Goal: Transaction & Acquisition: Obtain resource

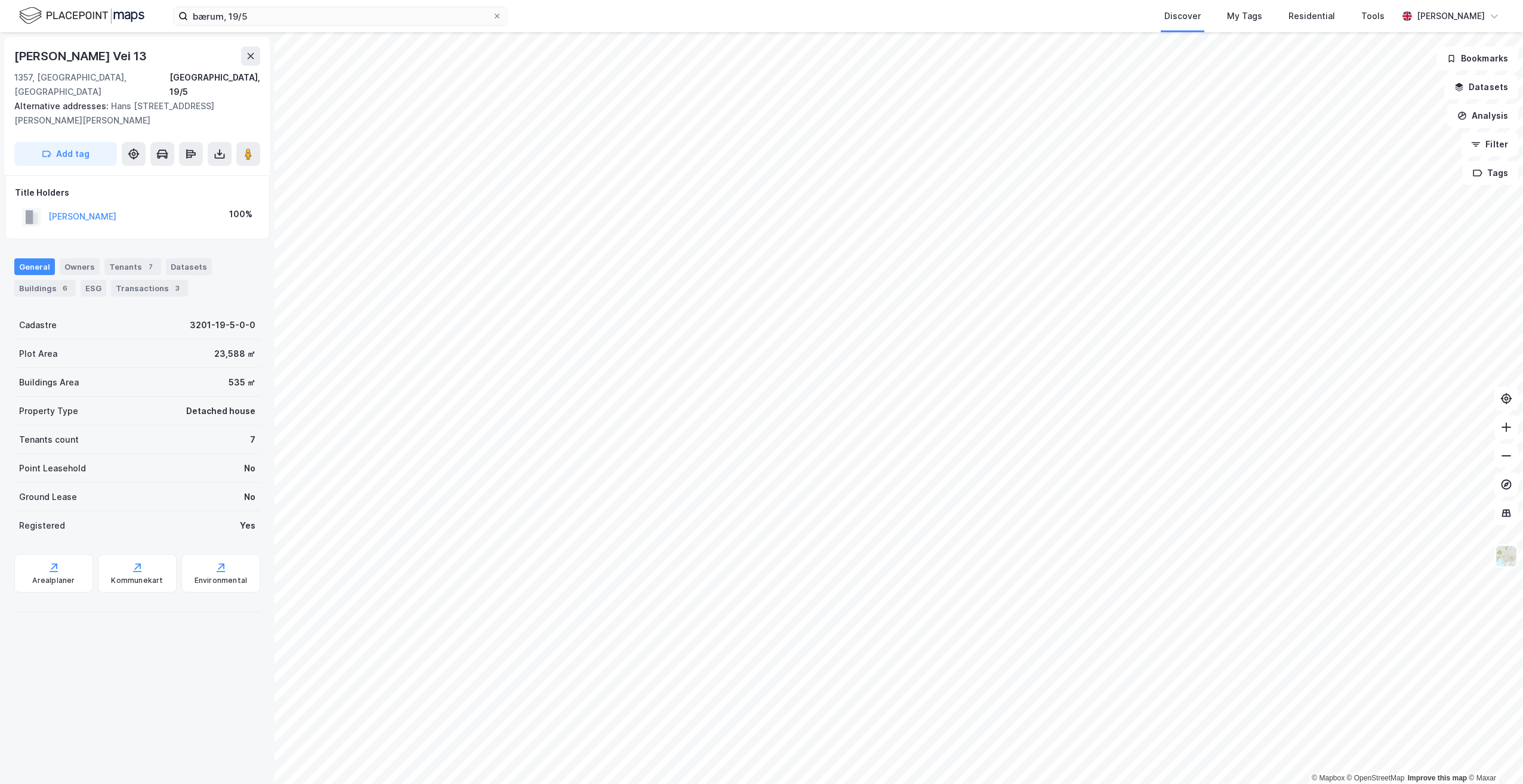
click at [17, 76] on div "1357, [GEOGRAPHIC_DATA], [GEOGRAPHIC_DATA]" at bounding box center [92, 85] width 155 height 29
click at [26, 76] on div "1357, [GEOGRAPHIC_DATA], [GEOGRAPHIC_DATA]" at bounding box center [92, 85] width 155 height 29
click at [222, 148] on icon at bounding box center [219, 154] width 12 height 12
click at [224, 168] on div "Download Assessment Report" at bounding box center [160, 177] width 142 height 19
click at [250, 218] on div "Title Holders [PERSON_NAME] 100%" at bounding box center [137, 207] width 265 height 64
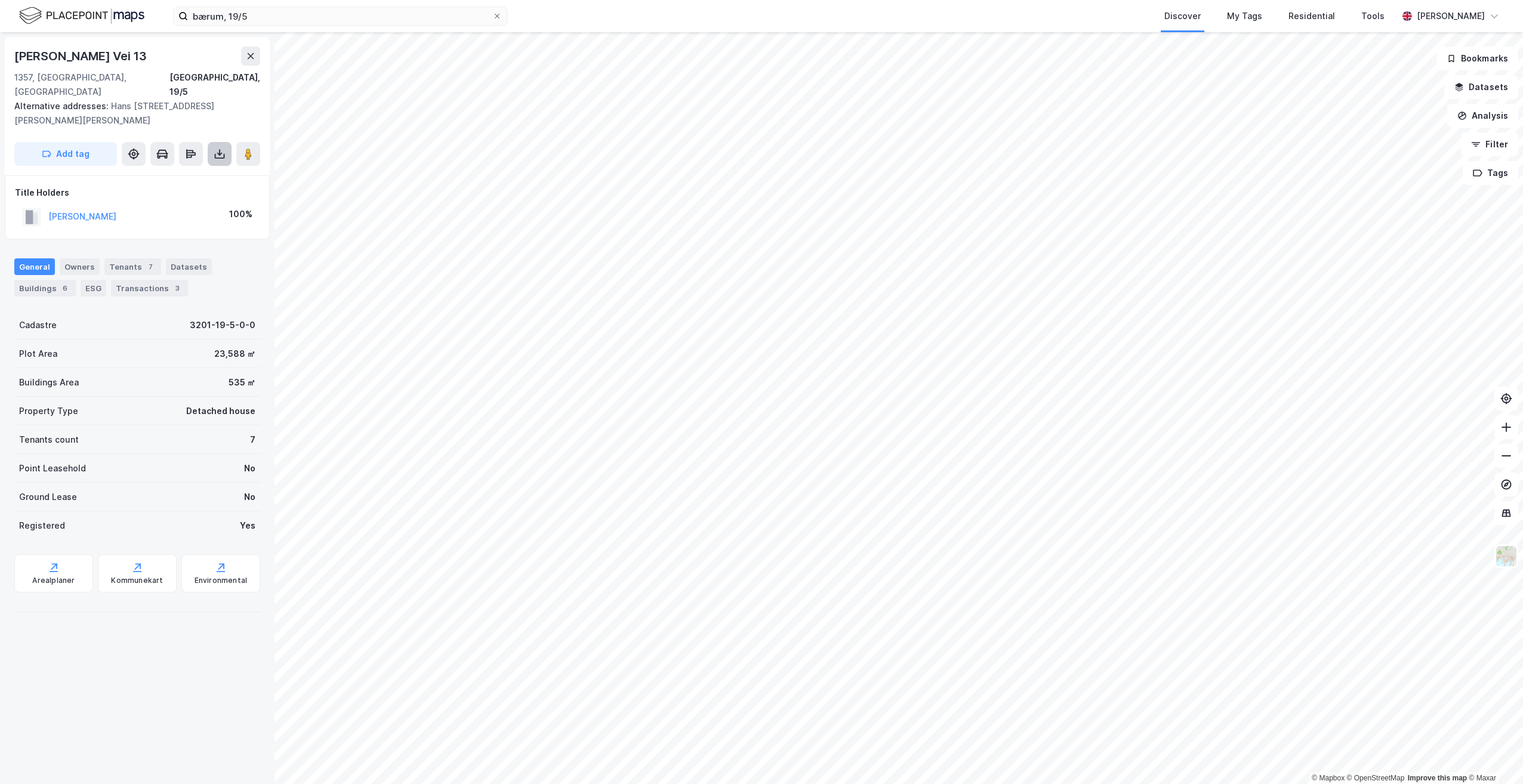
click at [226, 142] on button at bounding box center [219, 154] width 24 height 24
click at [219, 187] on div "Download Property Report" at bounding box center [160, 197] width 142 height 19
